Goal: Transaction & Acquisition: Purchase product/service

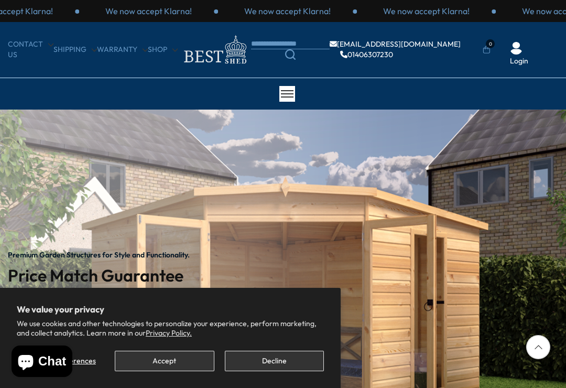
click at [258, 364] on button "Decline" at bounding box center [274, 360] width 99 height 20
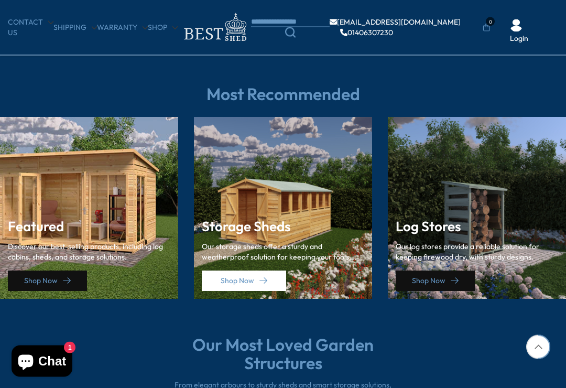
scroll to position [1383, 0]
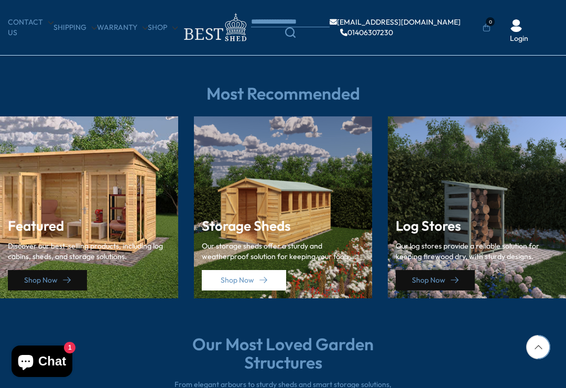
click at [259, 194] on div "Storage Sheds Our storage sheds offer a sturdy and weatherproof solution for ke…" at bounding box center [283, 207] width 178 height 182
click at [229, 280] on link "Shop Now" at bounding box center [244, 280] width 84 height 20
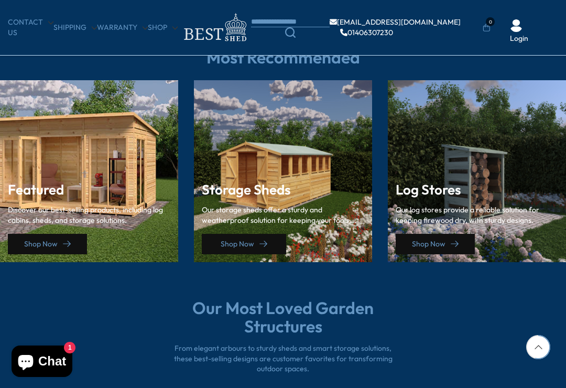
scroll to position [1519, 0]
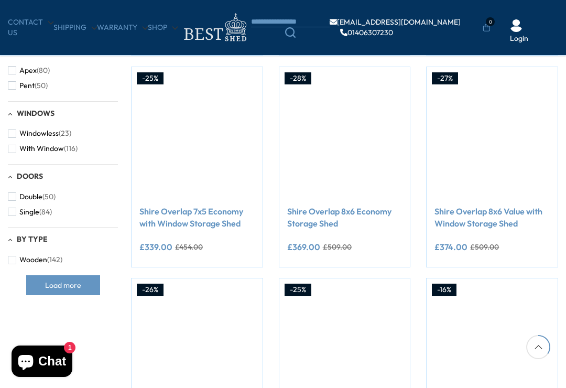
scroll to position [393, 0]
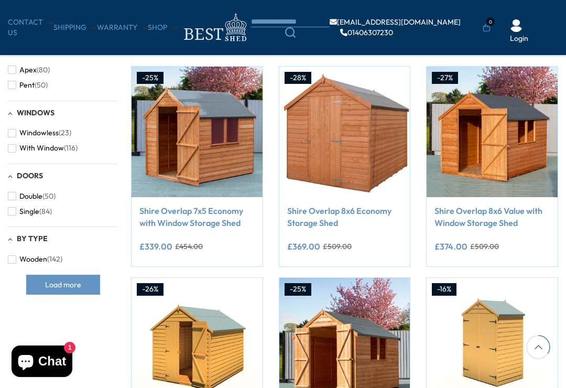
click at [474, 127] on img at bounding box center [491, 132] width 131 height 131
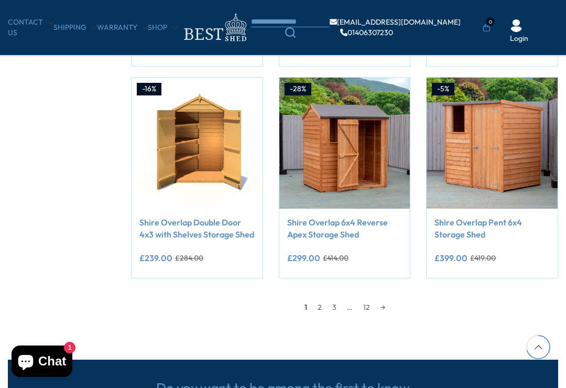
scroll to position [805, 0]
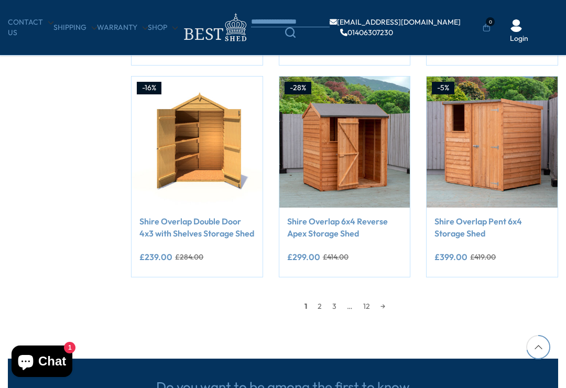
click at [316, 306] on link "2" at bounding box center [319, 306] width 15 height 16
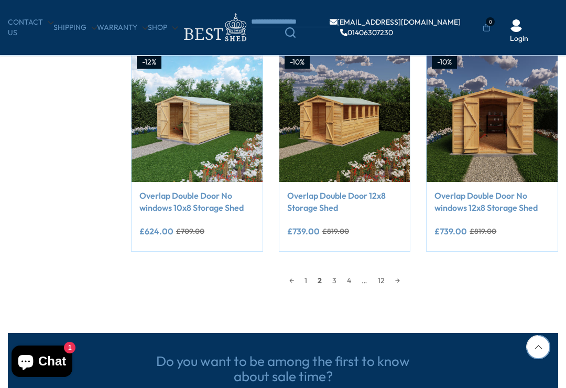
scroll to position [831, 0]
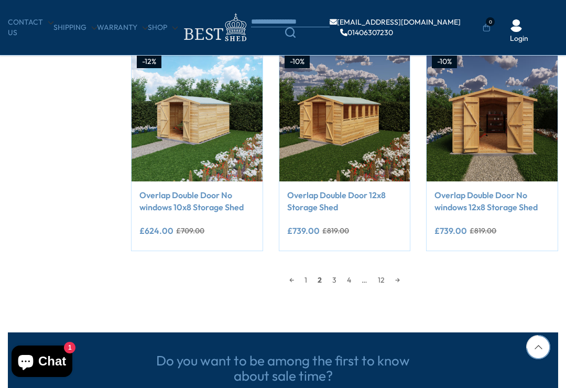
click at [318, 282] on span "2" at bounding box center [319, 280] width 15 height 16
click at [311, 272] on link "1" at bounding box center [305, 280] width 13 height 16
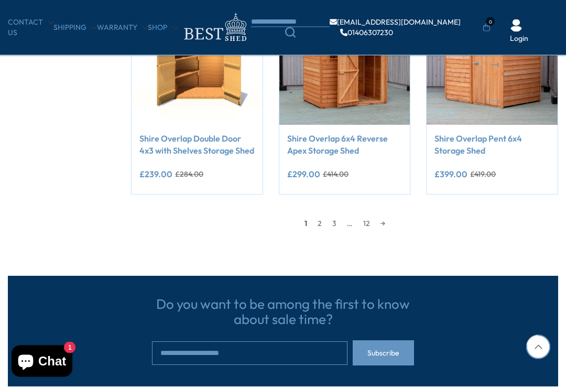
scroll to position [888, 0]
click at [365, 220] on link "12" at bounding box center [366, 223] width 17 height 16
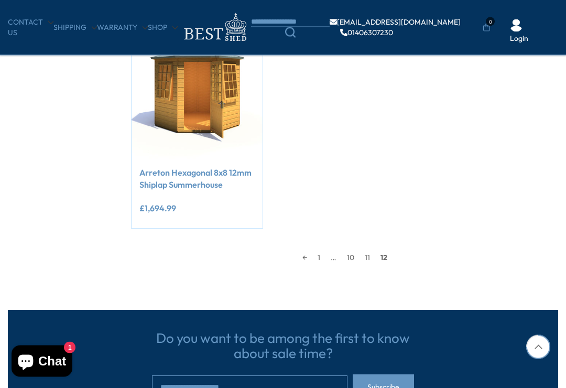
scroll to position [854, 0]
click at [368, 251] on link "11" at bounding box center [367, 257] width 16 height 16
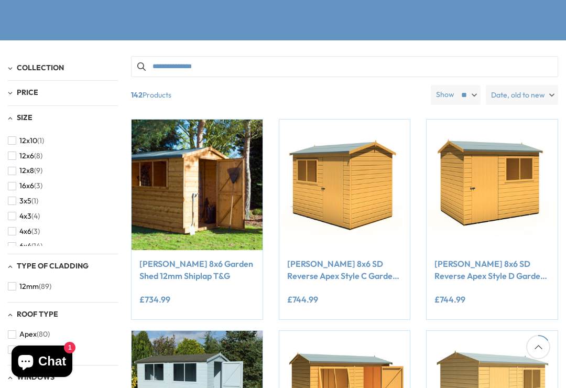
scroll to position [184, 0]
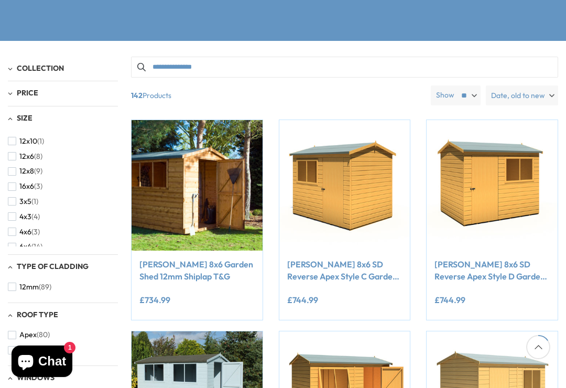
click at [323, 197] on img at bounding box center [344, 185] width 131 height 131
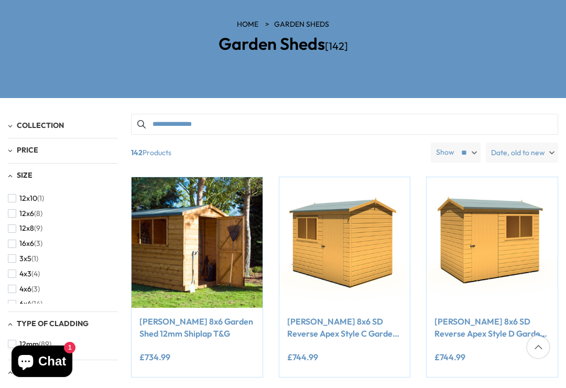
scroll to position [109, 0]
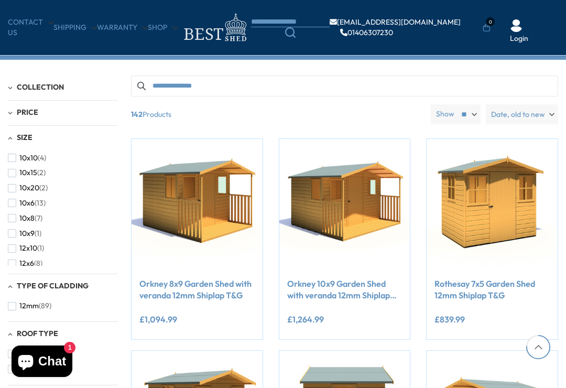
scroll to position [870, 0]
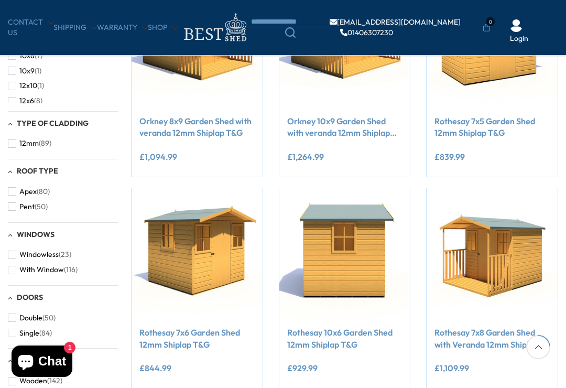
scroll to position [904, 0]
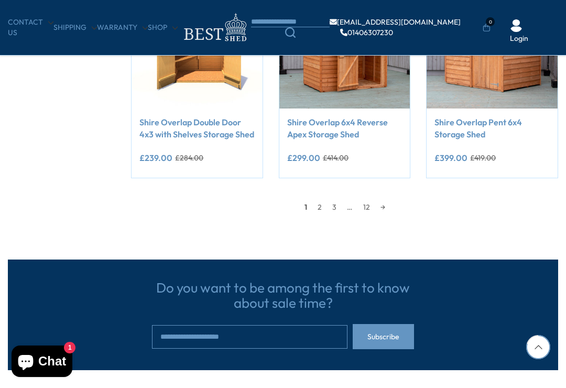
scroll to position [848, 0]
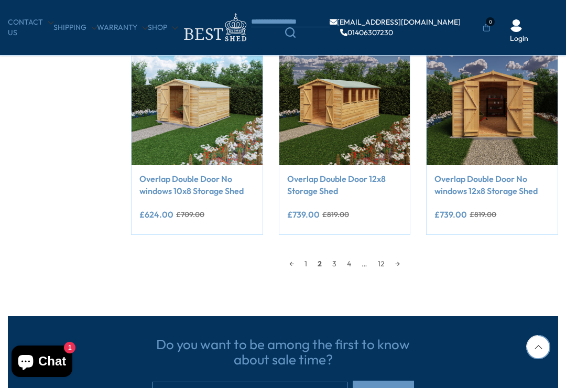
scroll to position [821, 0]
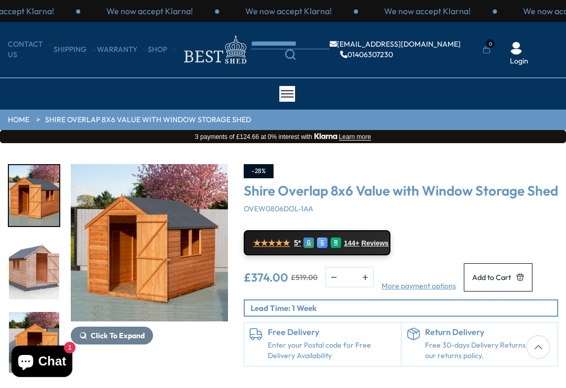
click at [29, 200] on img "1 / 12" at bounding box center [34, 195] width 50 height 61
click at [30, 312] on img "3 / 12" at bounding box center [34, 342] width 50 height 61
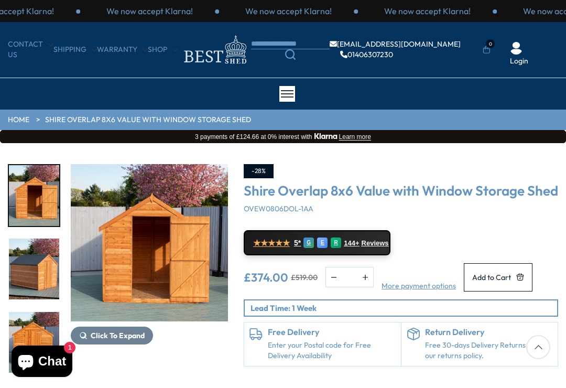
click at [30, 275] on img "4 / 12" at bounding box center [34, 268] width 50 height 61
click at [27, 312] on img "5 / 12" at bounding box center [34, 342] width 50 height 61
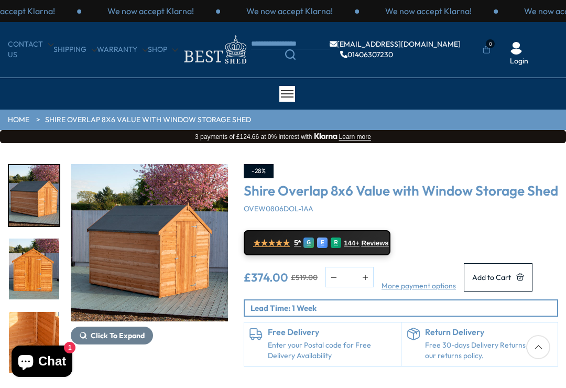
click at [36, 312] on img "6 / 12" at bounding box center [34, 342] width 50 height 61
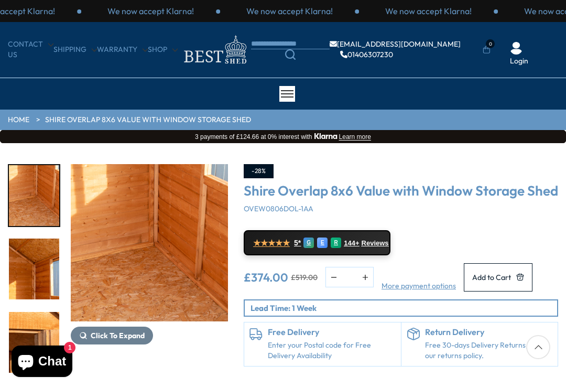
click at [29, 265] on img "7 / 12" at bounding box center [34, 268] width 50 height 61
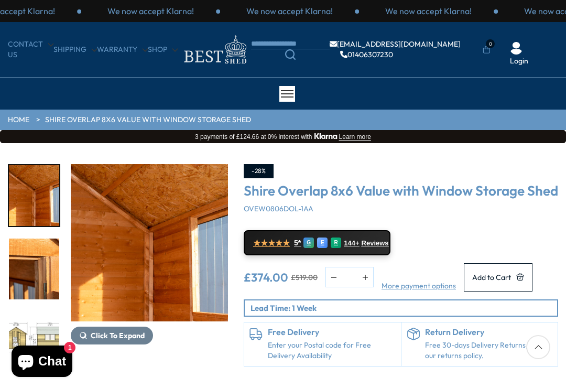
click at [28, 270] on img "8 / 12" at bounding box center [34, 268] width 50 height 61
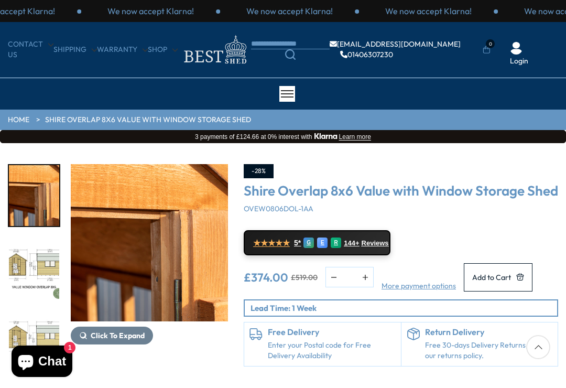
click at [29, 274] on img "9 / 12" at bounding box center [34, 268] width 50 height 61
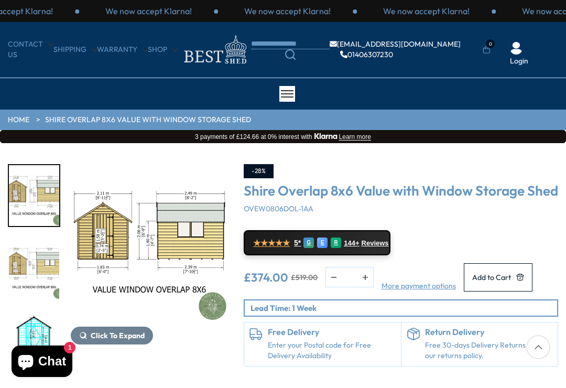
click at [35, 273] on img "10 / 12" at bounding box center [34, 268] width 50 height 61
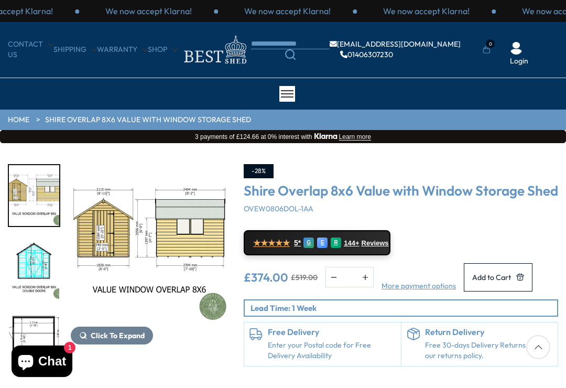
click at [30, 271] on img "11 / 12" at bounding box center [34, 268] width 50 height 61
click at [30, 261] on img "11 / 12" at bounding box center [34, 268] width 50 height 61
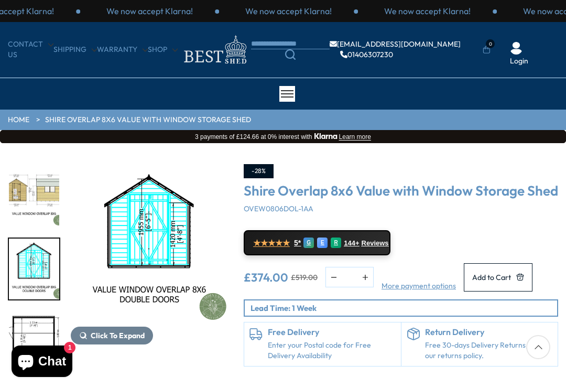
click at [25, 321] on img "12 / 12" at bounding box center [34, 342] width 50 height 61
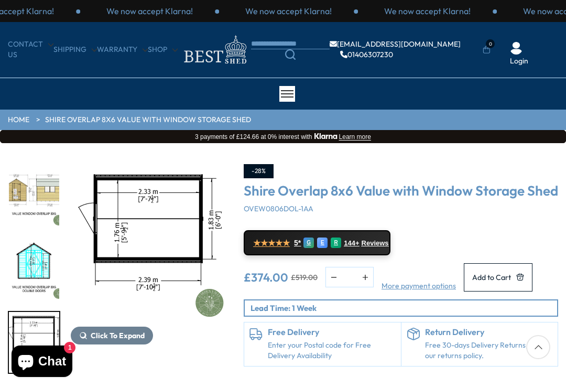
click at [29, 318] on img "12 / 12" at bounding box center [34, 342] width 50 height 61
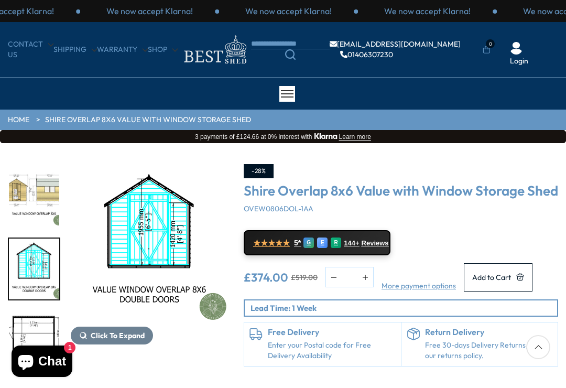
click at [28, 260] on img "11 / 12" at bounding box center [34, 268] width 50 height 61
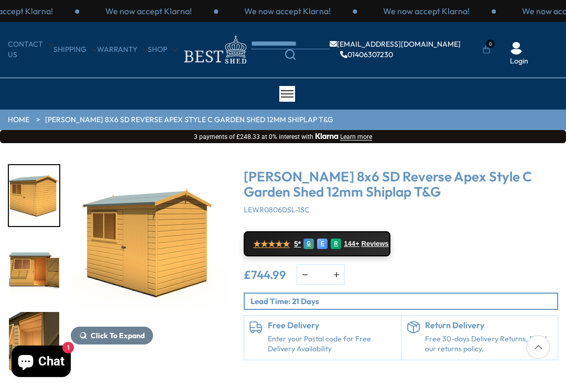
click at [26, 199] on img "1 / 13" at bounding box center [34, 195] width 50 height 61
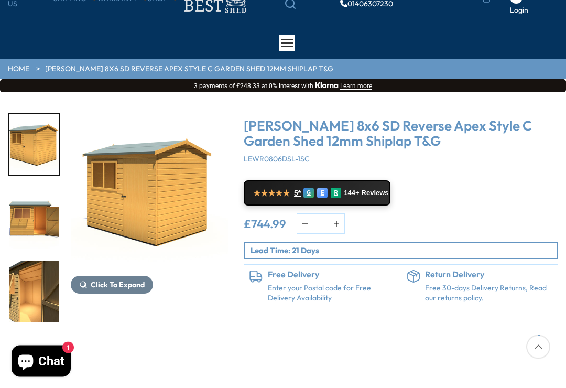
scroll to position [51, 0]
click at [32, 261] on img "3 / 13" at bounding box center [34, 291] width 50 height 61
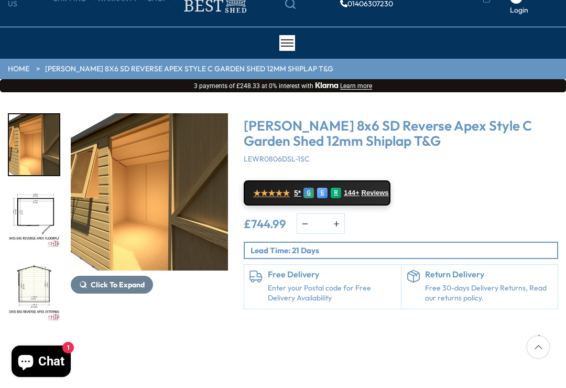
click at [30, 216] on img "4 / 13" at bounding box center [34, 218] width 50 height 61
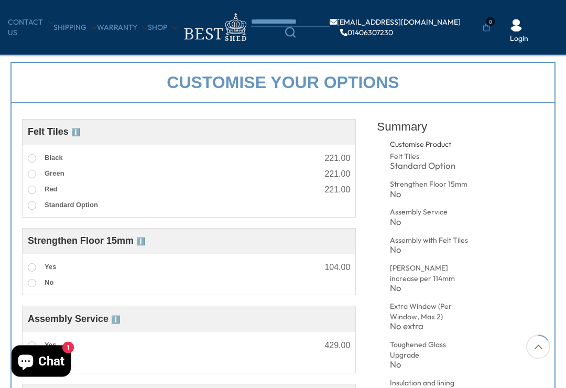
scroll to position [326, 0]
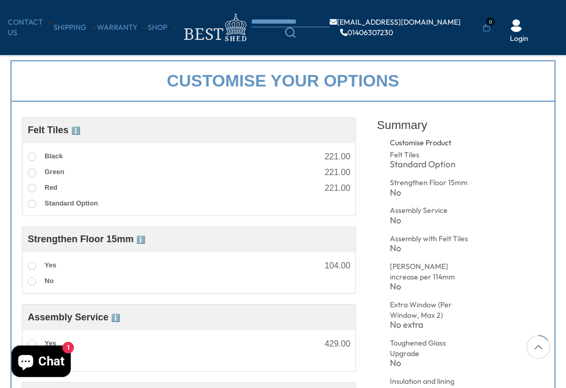
click at [32, 267] on span at bounding box center [32, 265] width 8 height 8
click at [35, 283] on span at bounding box center [32, 281] width 8 height 8
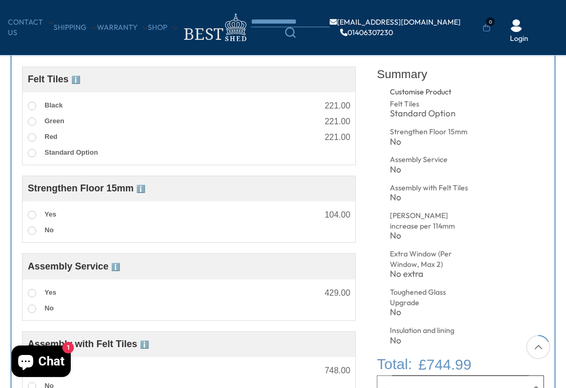
scroll to position [378, 0]
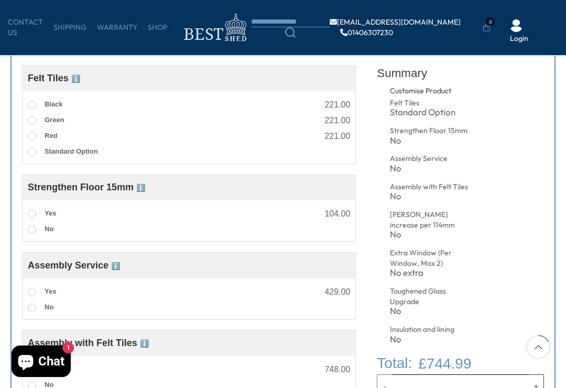
click at [34, 290] on span at bounding box center [32, 292] width 8 height 8
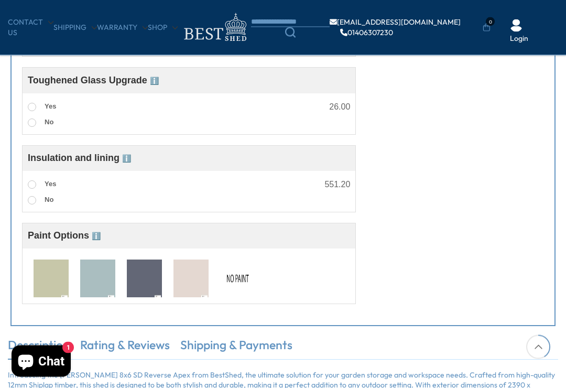
scroll to position [889, 0]
click at [49, 284] on img at bounding box center [51, 278] width 35 height 39
click at [97, 287] on img at bounding box center [97, 278] width 35 height 39
click at [142, 282] on img at bounding box center [144, 278] width 35 height 39
click at [191, 283] on img at bounding box center [190, 278] width 35 height 39
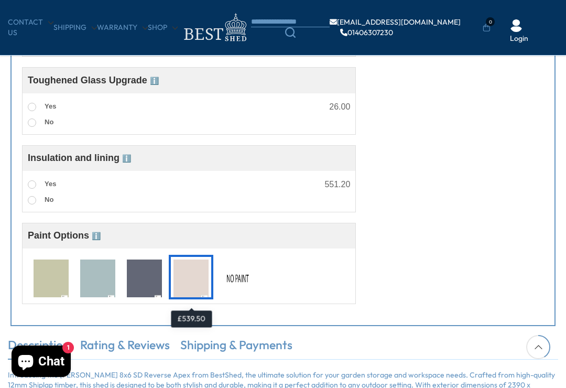
click at [226, 287] on img at bounding box center [237, 278] width 35 height 39
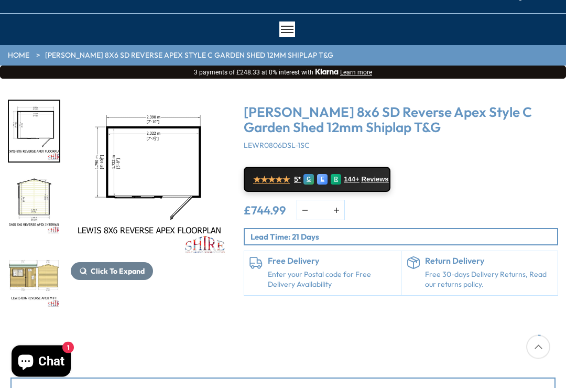
scroll to position [0, 0]
